Goal: Task Accomplishment & Management: Complete application form

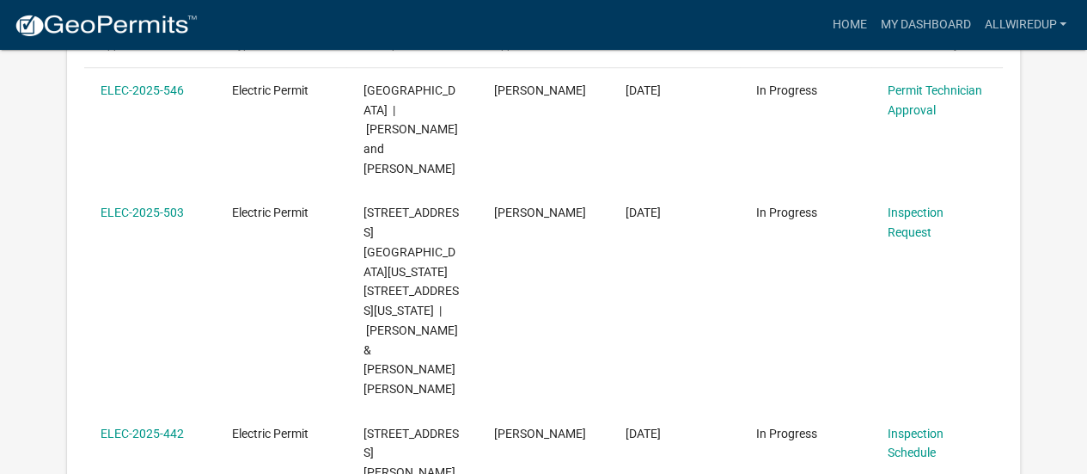
scroll to position [208, 0]
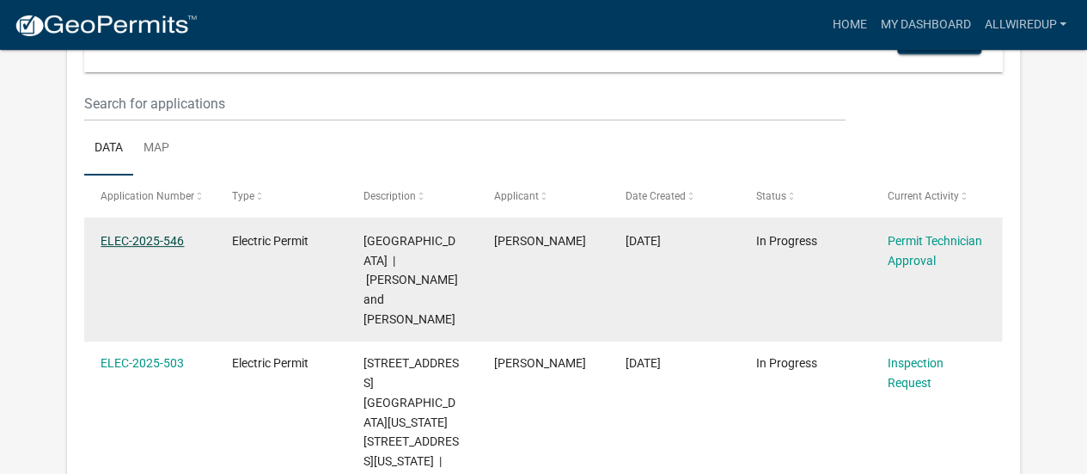
click at [148, 243] on link "ELEC-2025-546" at bounding box center [142, 241] width 83 height 14
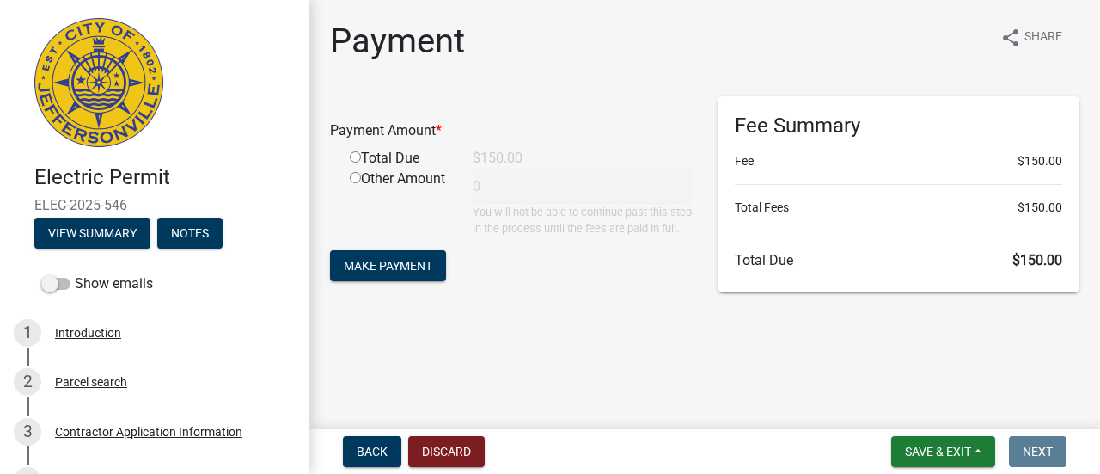
click at [352, 156] on input "radio" at bounding box center [355, 156] width 11 height 11
radio input "true"
type input "150"
click at [362, 272] on span "Make Payment" at bounding box center [388, 266] width 89 height 14
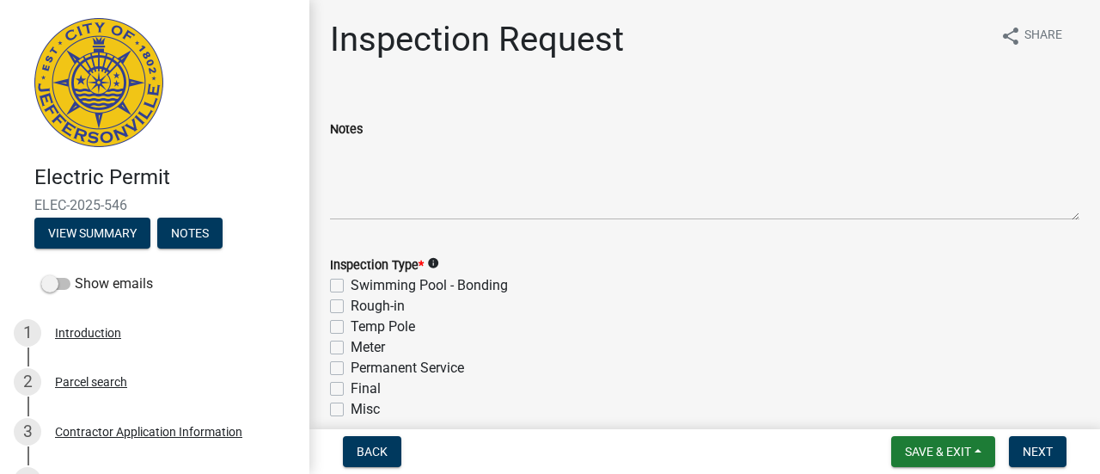
scroll to position [3, 0]
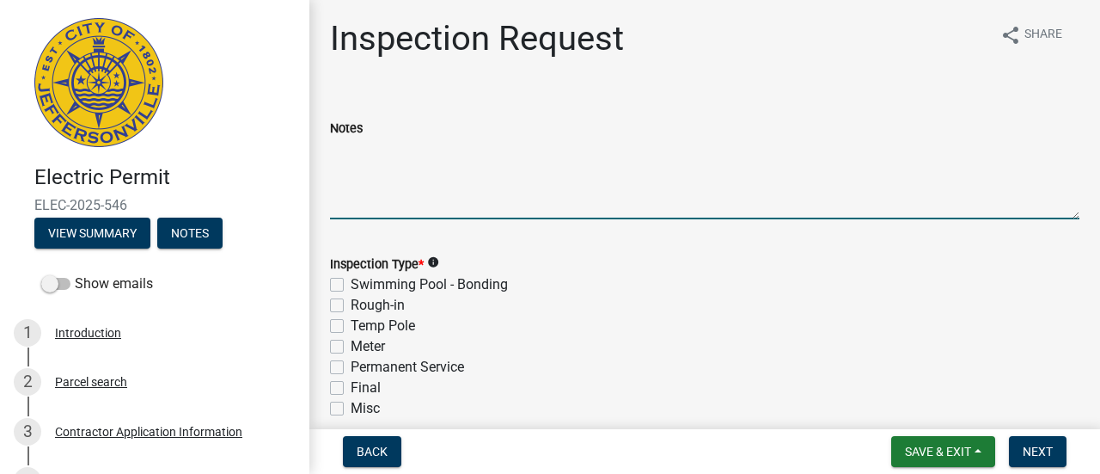
click at [485, 205] on textarea "Notes" at bounding box center [704, 178] width 749 height 81
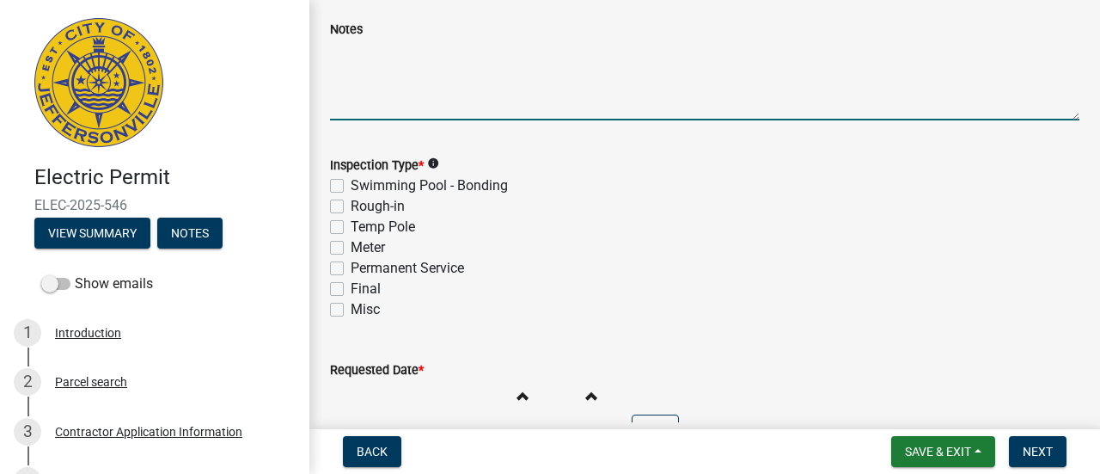
scroll to position [102, 0]
click at [351, 310] on label "Misc" at bounding box center [365, 308] width 29 height 21
click at [351, 309] on input "Misc" at bounding box center [356, 303] width 11 height 11
checkbox input "true"
checkbox input "false"
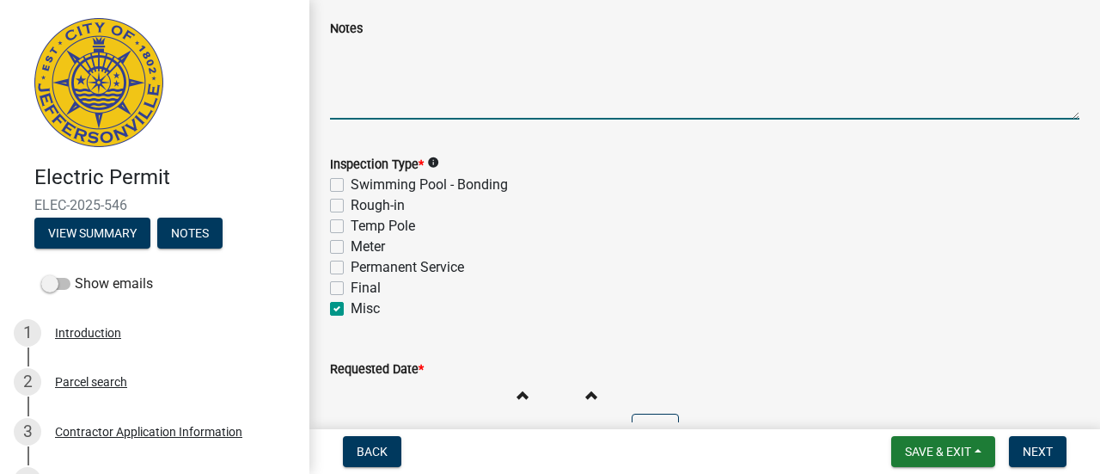
checkbox input "false"
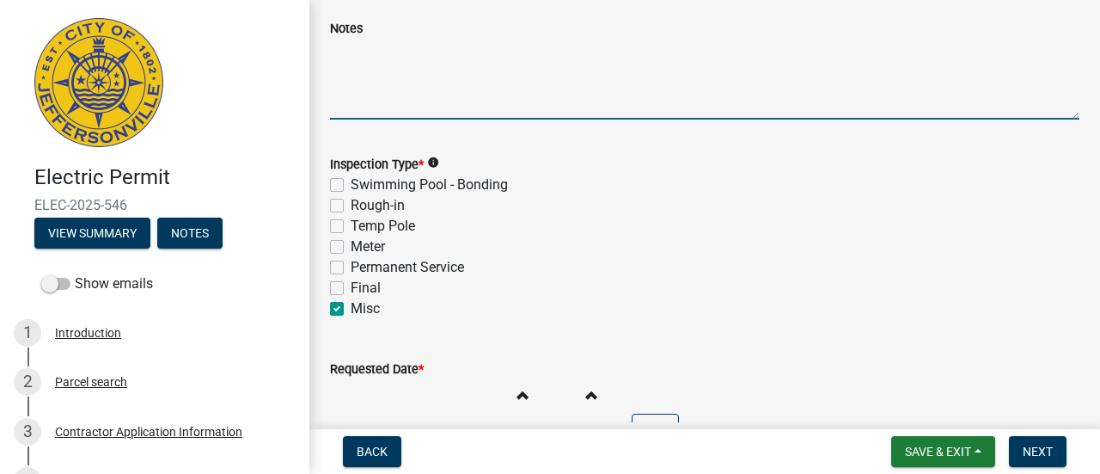
checkbox input "true"
click at [378, 85] on textarea "Notes" at bounding box center [704, 79] width 749 height 81
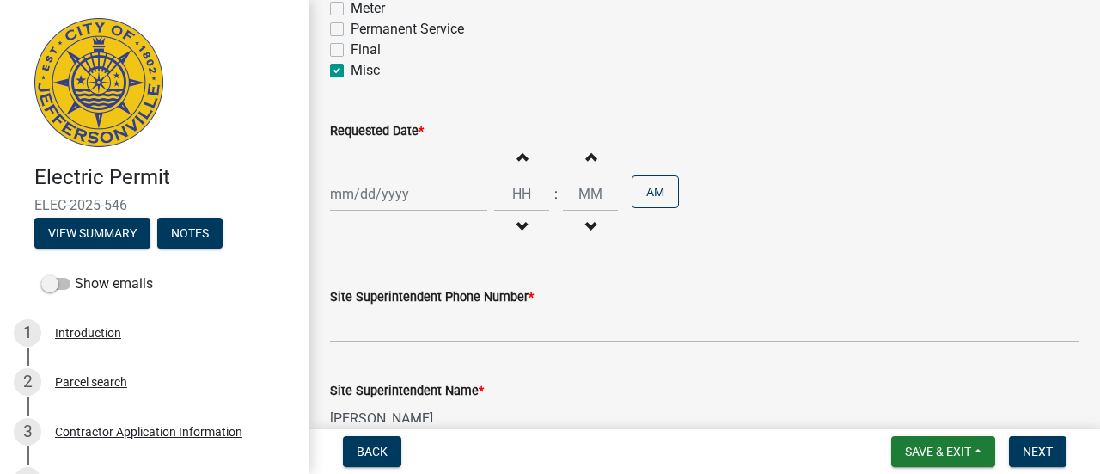
scroll to position [341, 0]
type textarea "Unground Service Conduit inspection"
click at [418, 197] on div at bounding box center [408, 192] width 157 height 35
select select "10"
select select "2025"
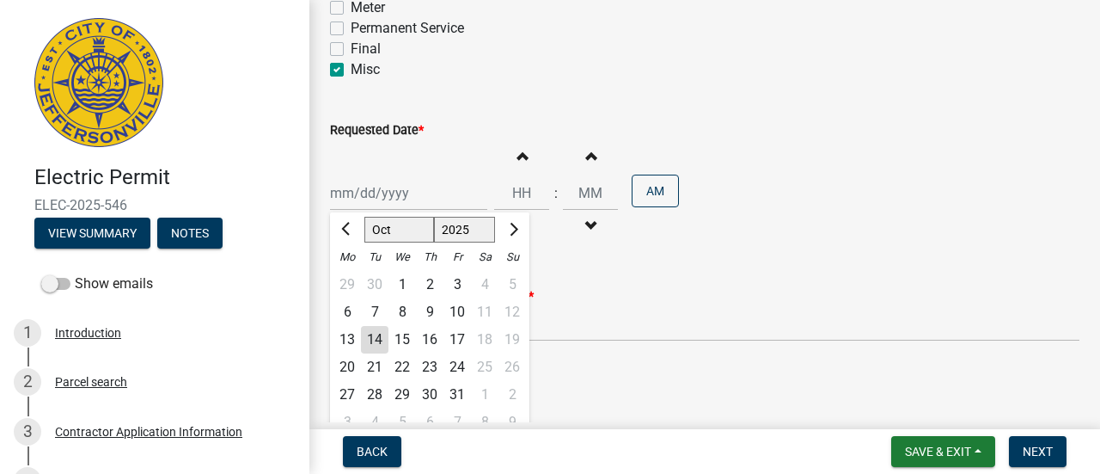
click at [394, 340] on div "15" at bounding box center [401, 339] width 27 height 27
type input "[DATE]"
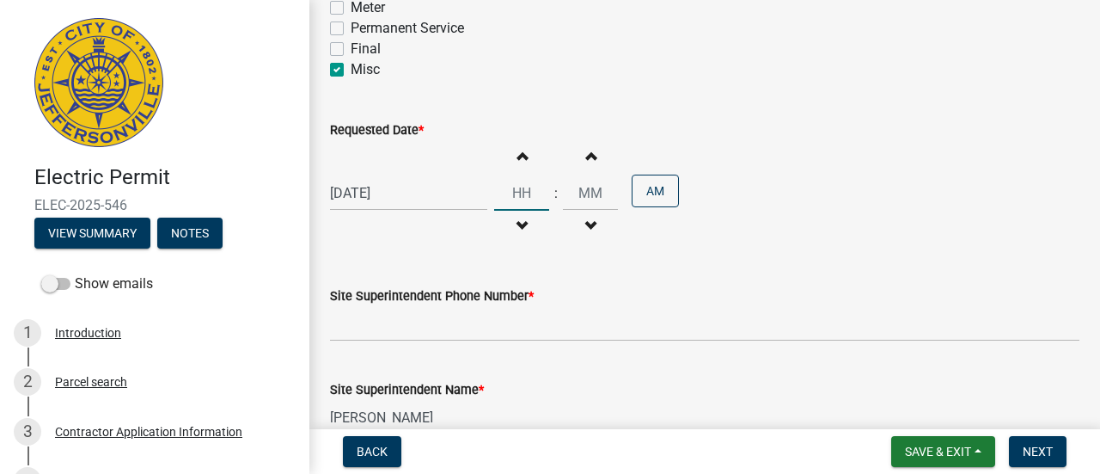
click at [519, 192] on input "Hours" at bounding box center [521, 192] width 55 height 35
click at [518, 164] on button "Increment hours" at bounding box center [522, 155] width 36 height 31
type input "01"
type input "00"
click at [645, 195] on button "AM" at bounding box center [655, 190] width 47 height 33
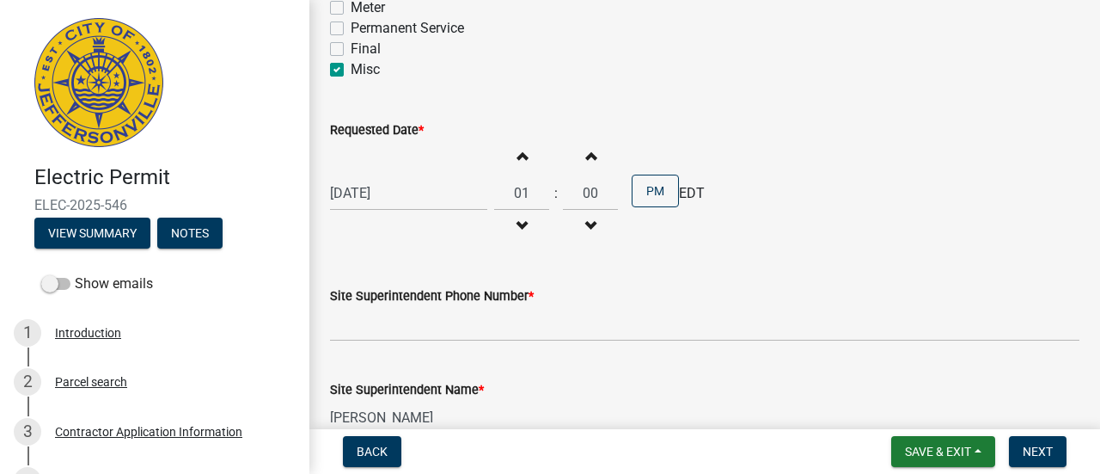
click at [517, 225] on span "button" at bounding box center [521, 226] width 9 height 14
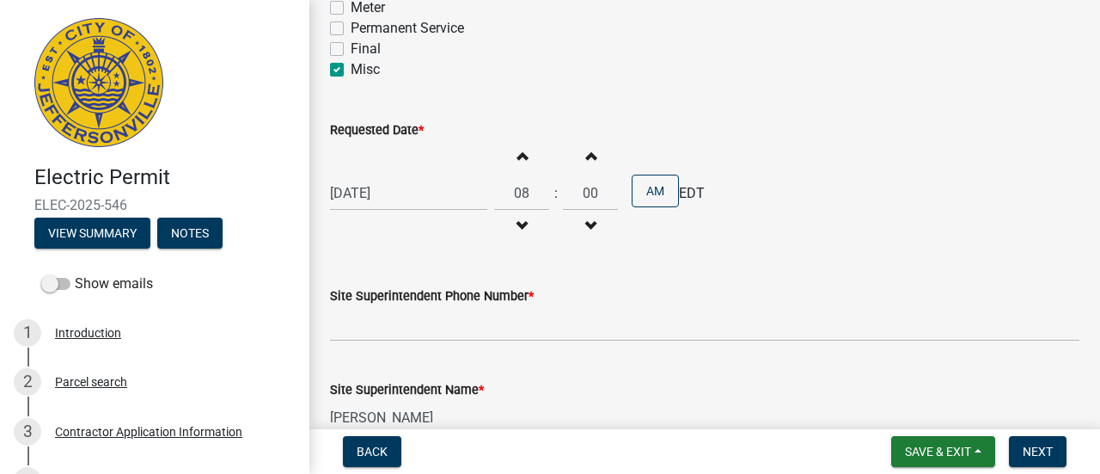
click at [517, 225] on span "button" at bounding box center [521, 226] width 9 height 14
click at [517, 153] on span "button" at bounding box center [521, 156] width 9 height 14
type input "08"
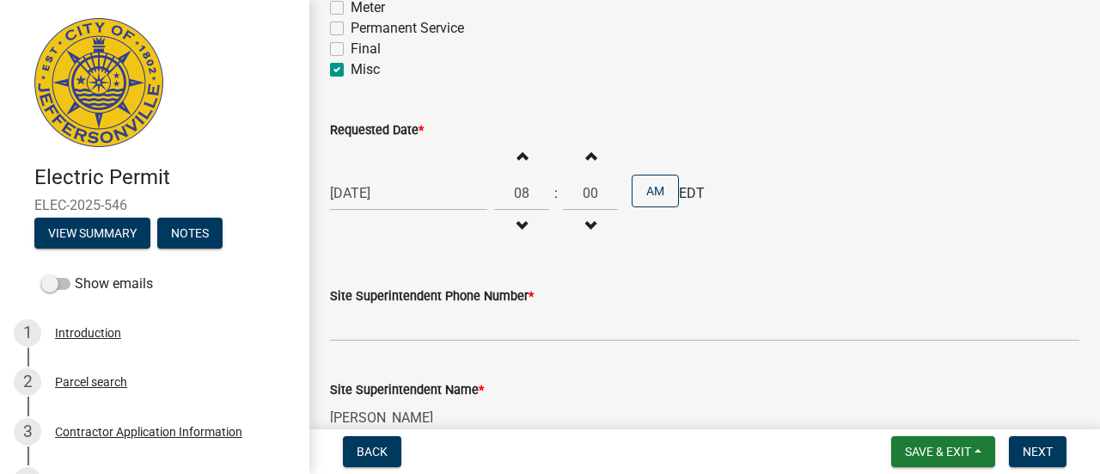
scroll to position [528, 0]
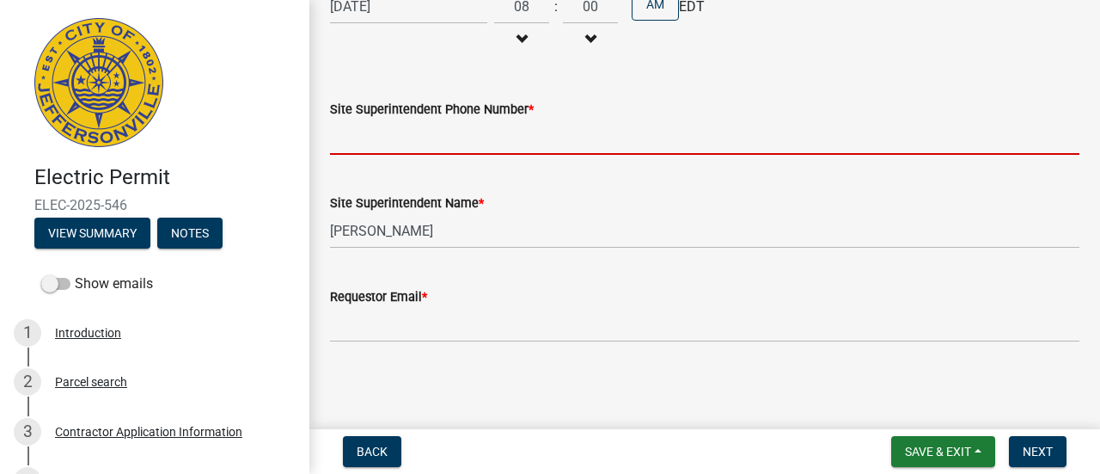
click at [493, 146] on input "Site Superintendent Phone Number *" at bounding box center [704, 136] width 749 height 35
type input "8122074110"
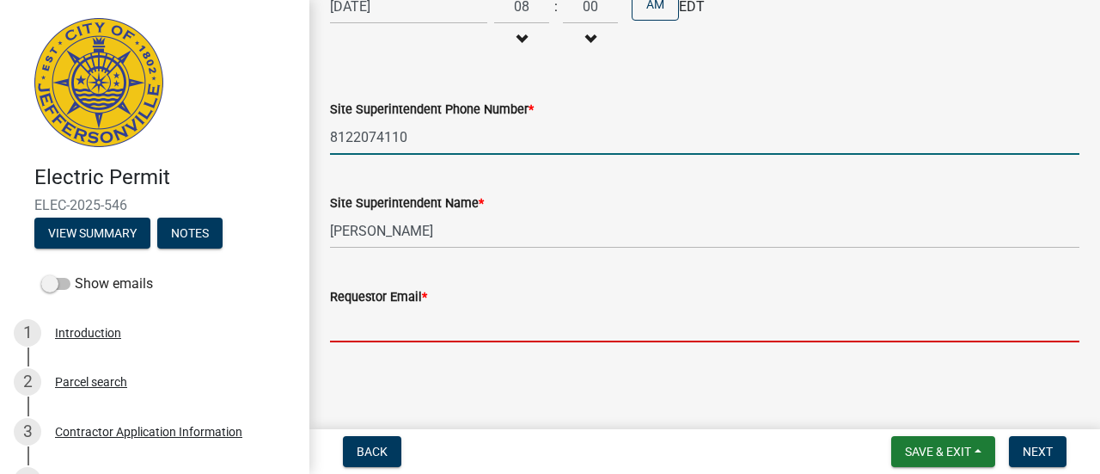
type input "[EMAIL_ADDRESS][DOMAIN_NAME]"
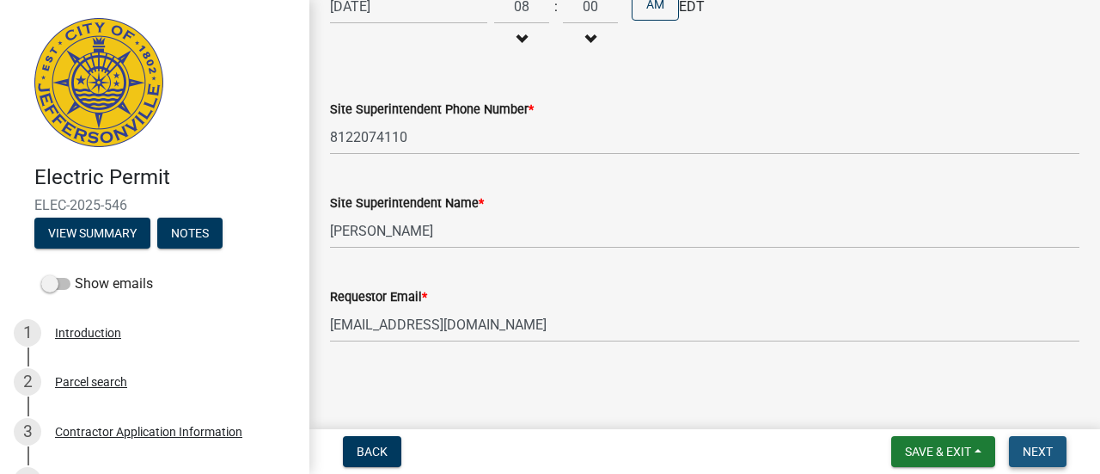
click at [1021, 446] on button "Next" at bounding box center [1038, 451] width 58 height 31
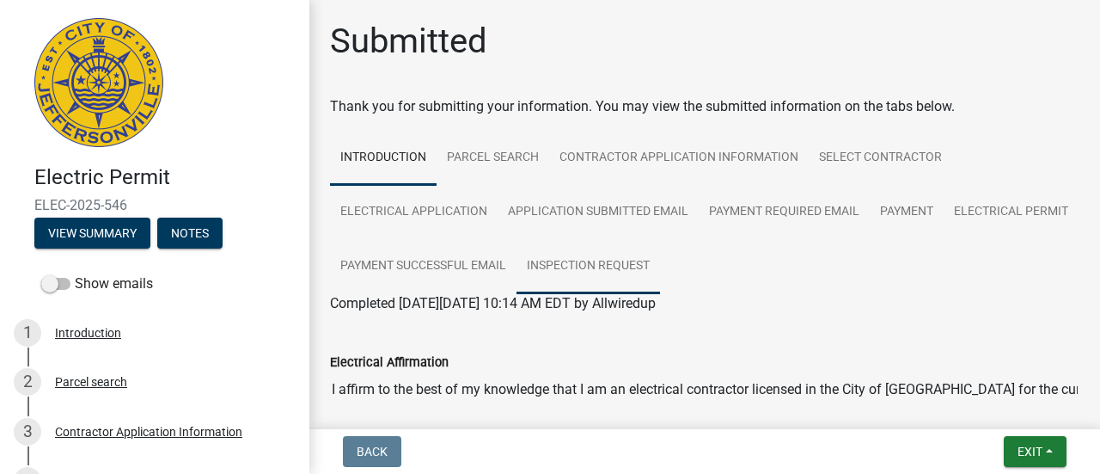
scroll to position [86, 0]
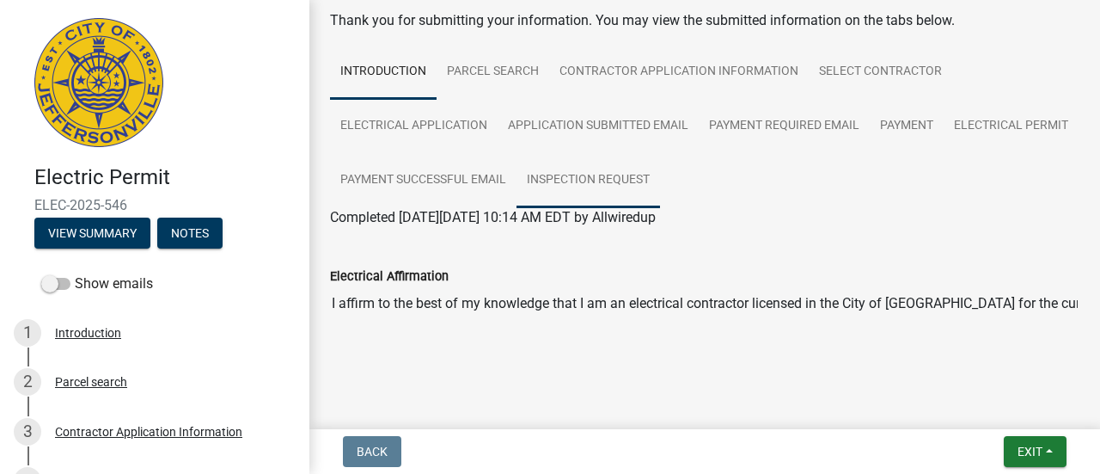
click at [660, 181] on link "Inspection Request" at bounding box center [588, 180] width 144 height 55
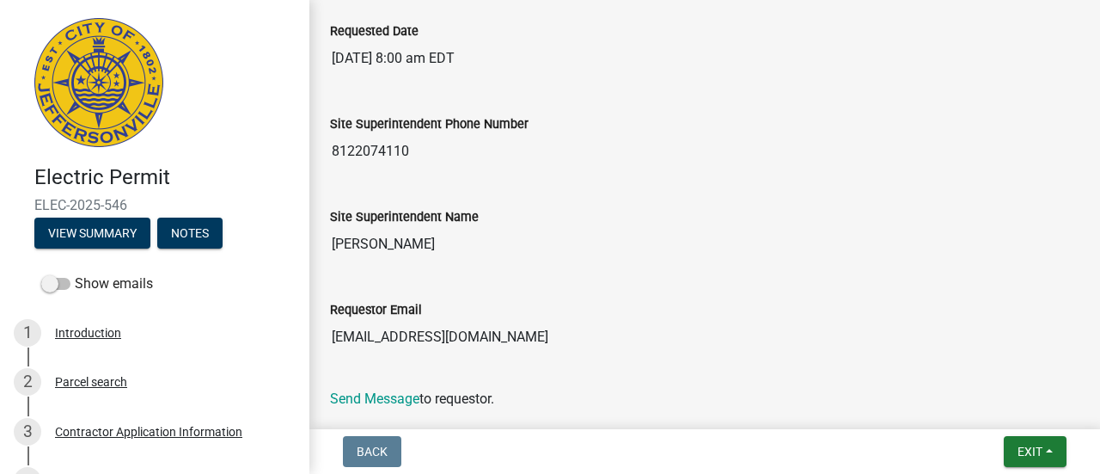
scroll to position [657, 0]
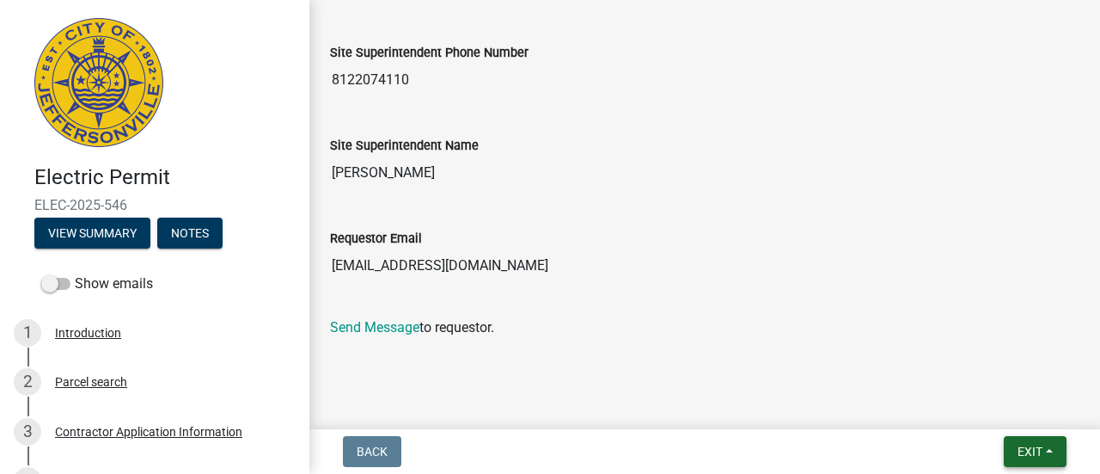
click at [1023, 454] on span "Exit" at bounding box center [1029, 451] width 25 height 14
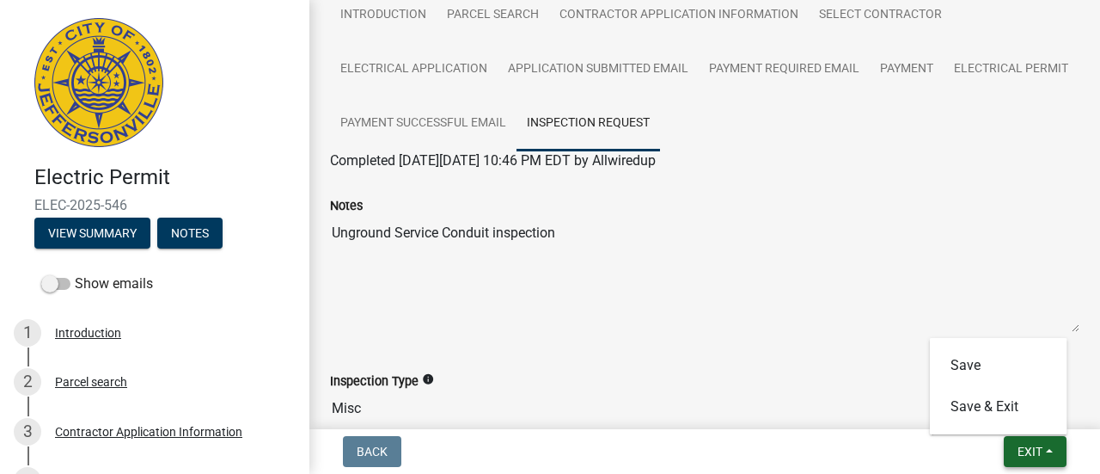
scroll to position [141, 0]
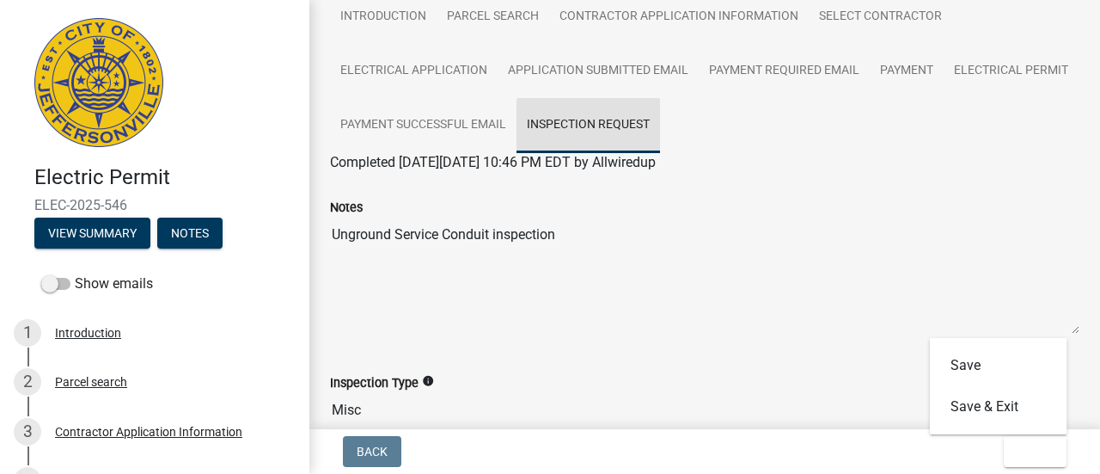
click at [660, 117] on link "Inspection Request" at bounding box center [588, 125] width 144 height 55
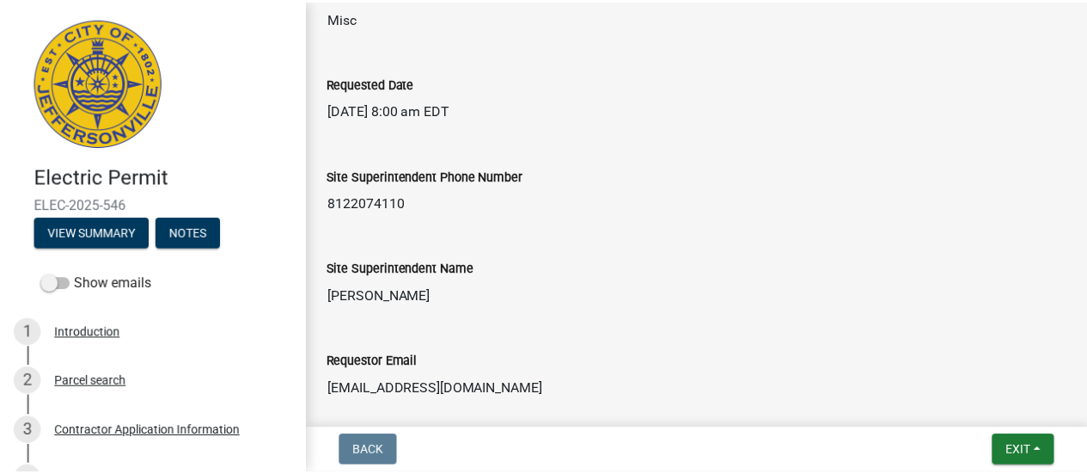
scroll to position [657, 0]
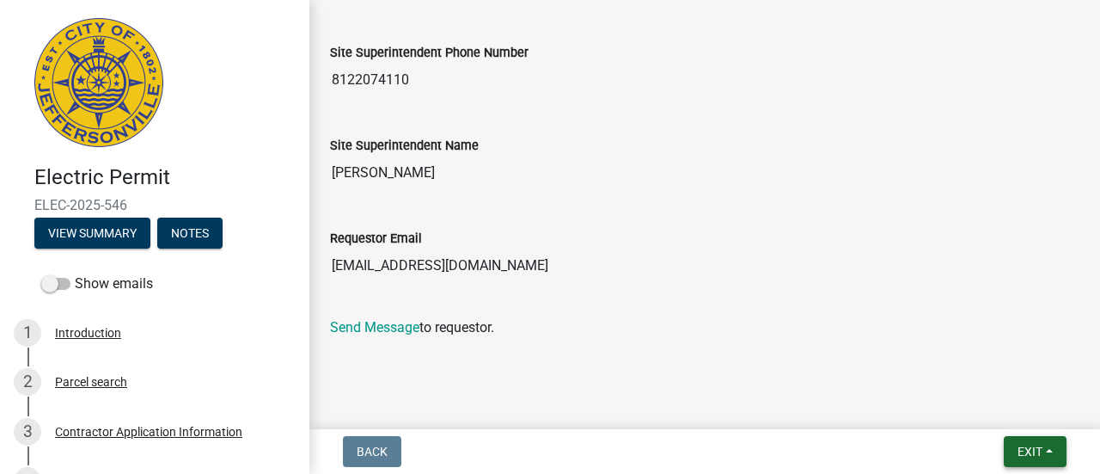
click at [1017, 451] on span "Exit" at bounding box center [1029, 451] width 25 height 14
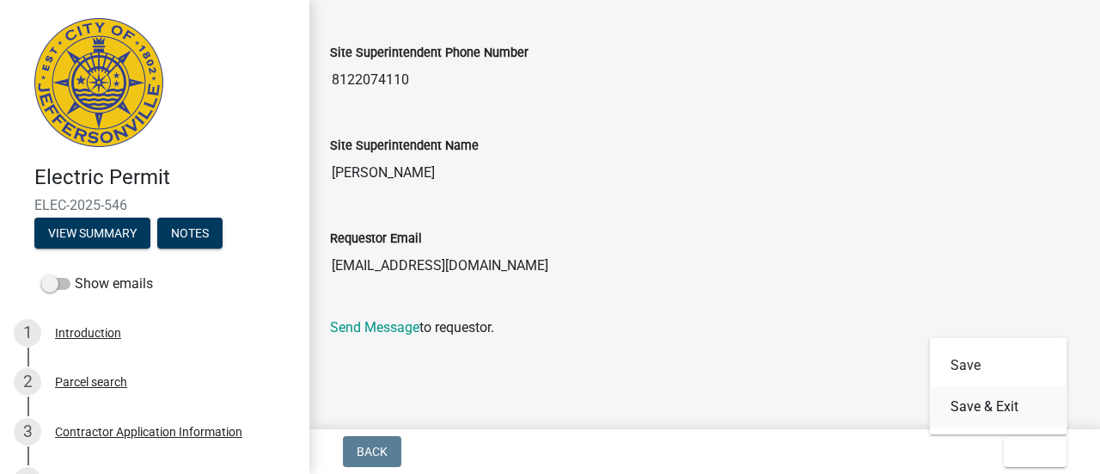
click at [975, 401] on button "Save & Exit" at bounding box center [998, 406] width 137 height 41
